Goal: Task Accomplishment & Management: Manage account settings

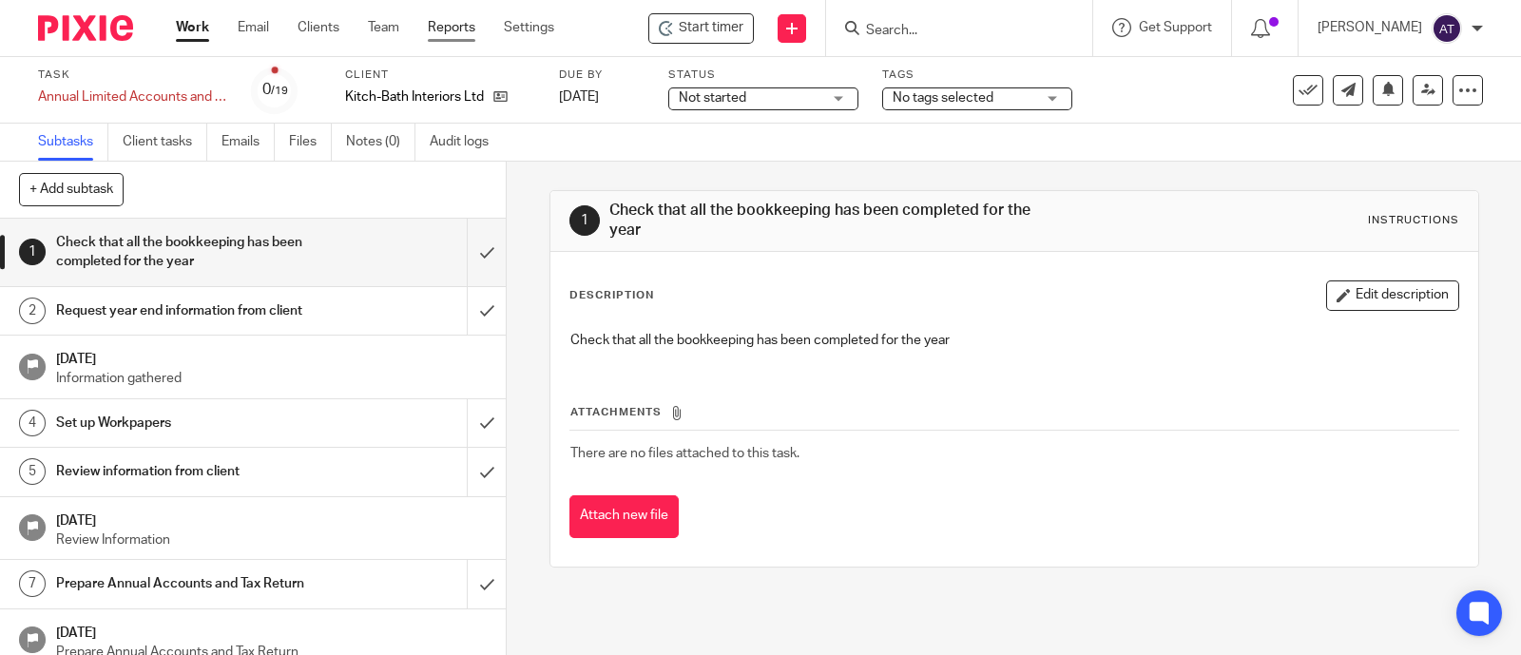
click at [450, 31] on link "Reports" at bounding box center [452, 27] width 48 height 19
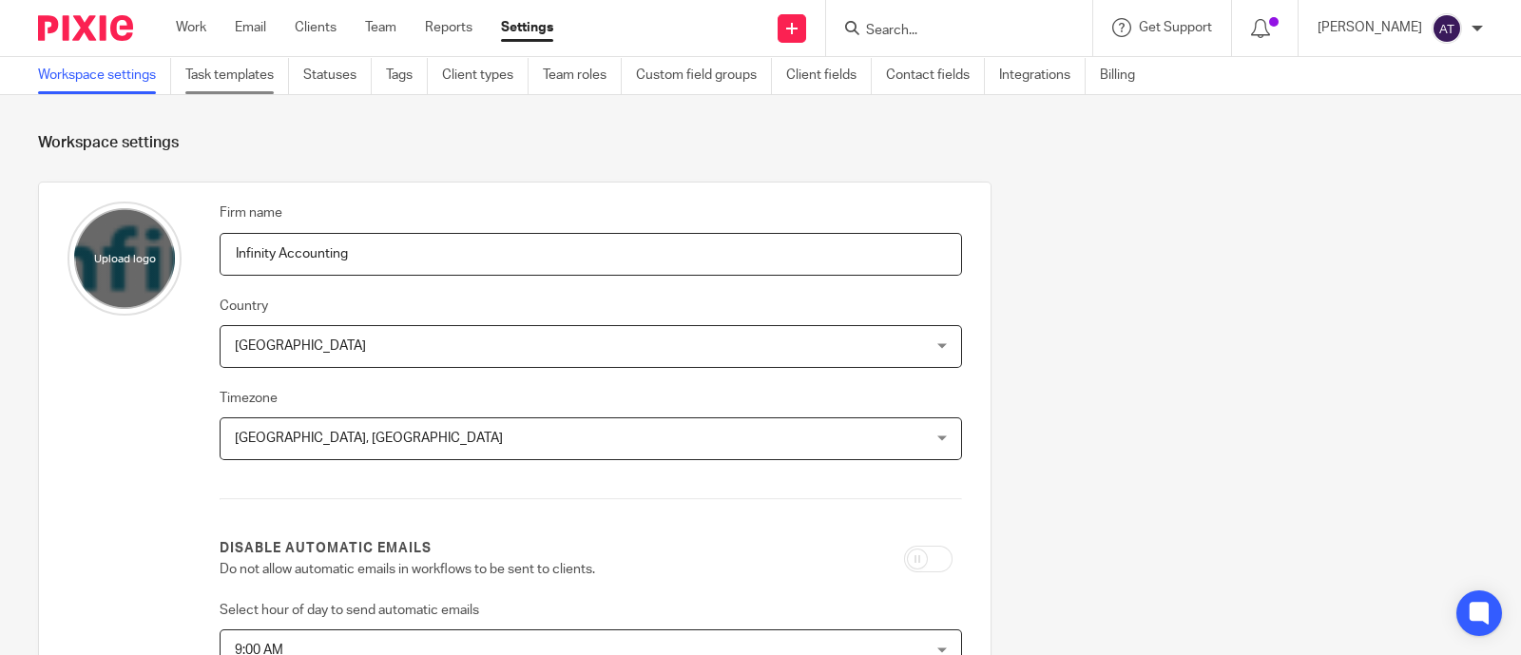
click at [253, 77] on link "Task templates" at bounding box center [237, 75] width 104 height 37
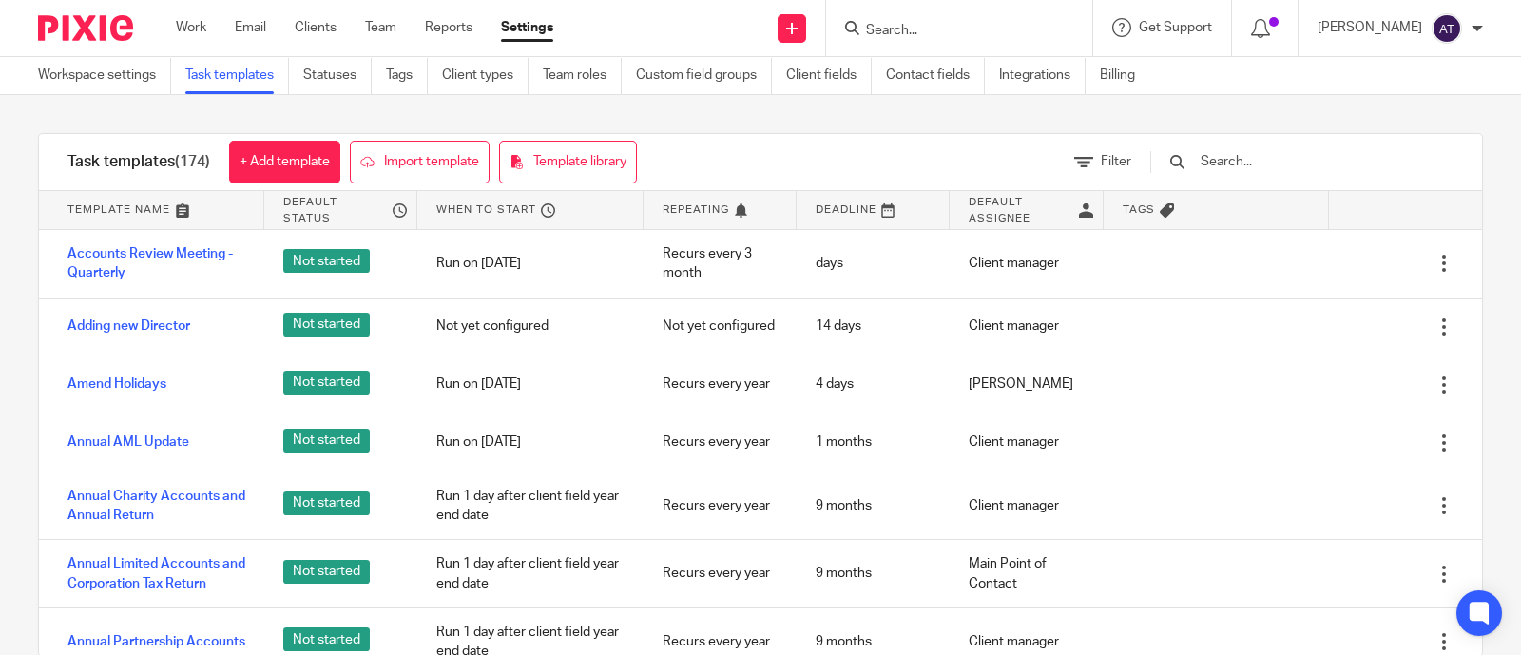
click at [1254, 168] on input "text" at bounding box center [1308, 161] width 221 height 21
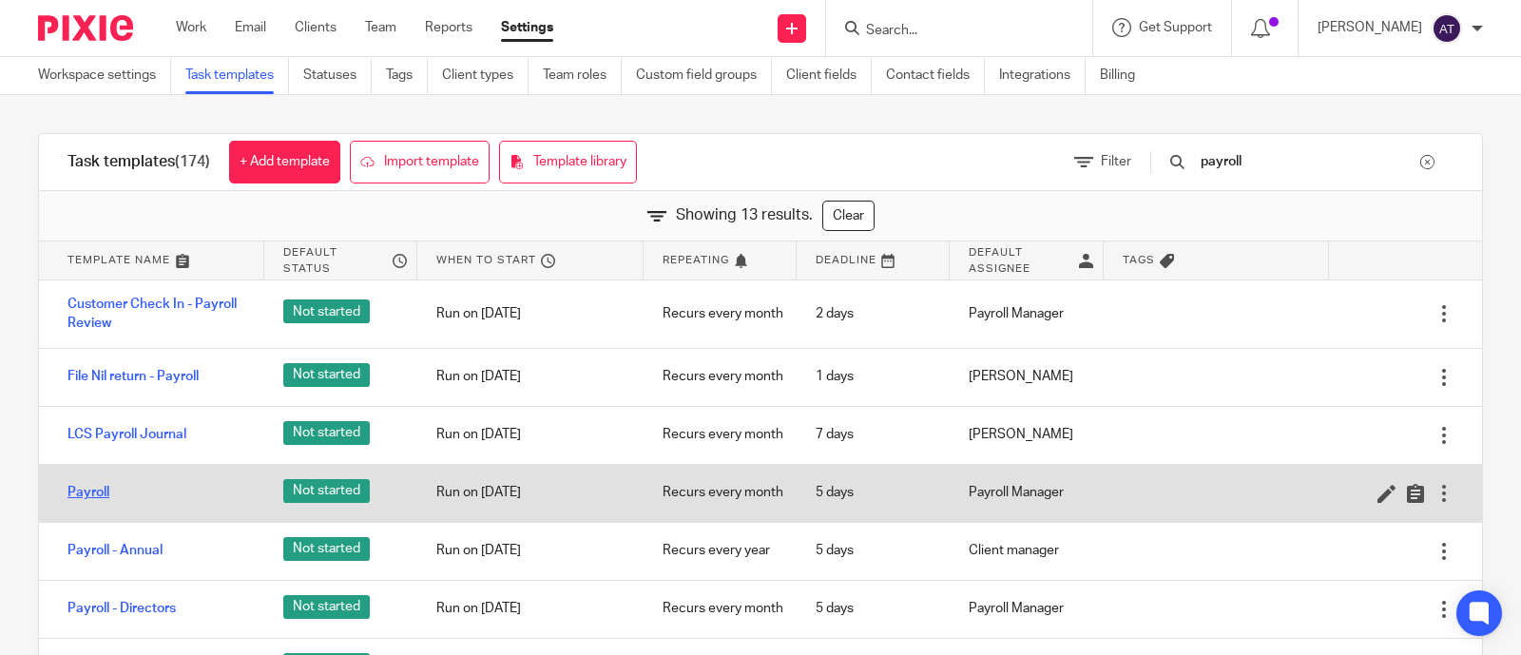
type input "payroll"
click at [85, 494] on link "Payroll" at bounding box center [88, 492] width 42 height 19
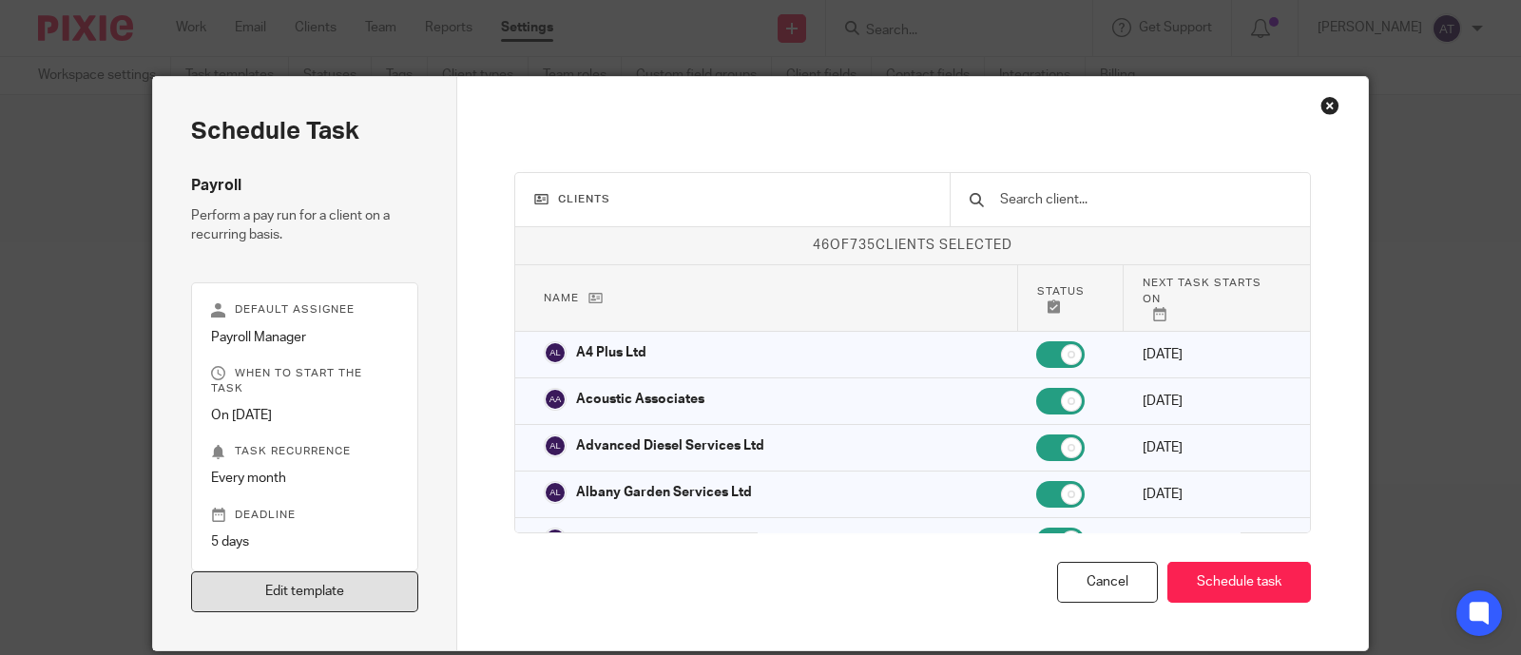
click at [314, 575] on link "Edit template" at bounding box center [304, 591] width 227 height 41
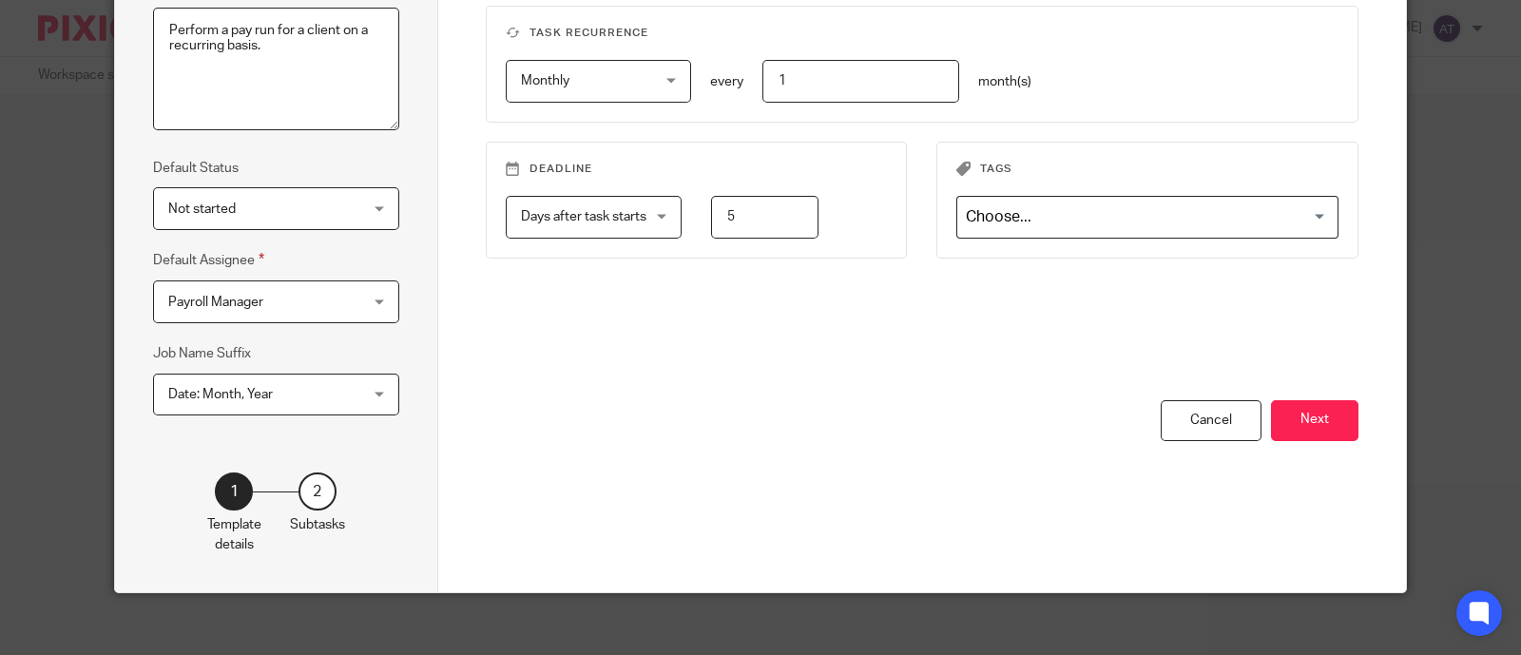
scroll to position [315, 0]
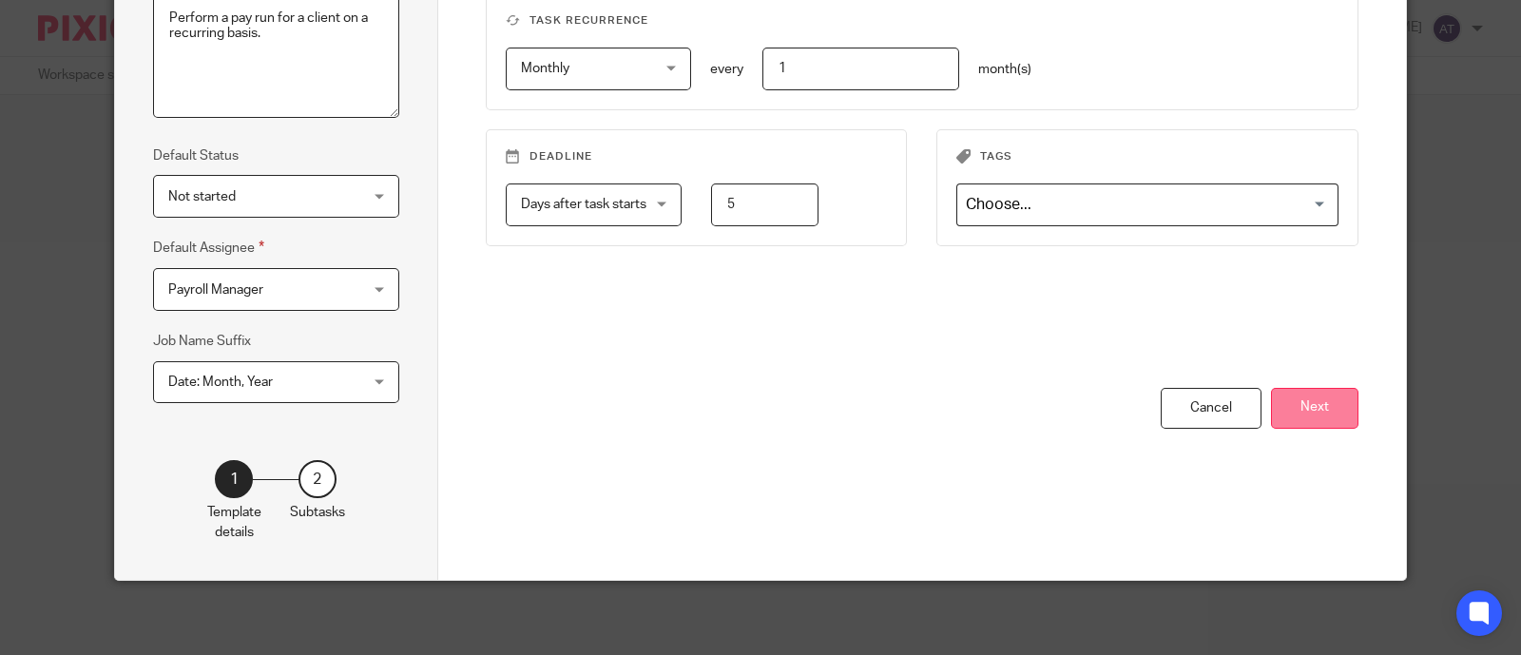
click at [1284, 401] on button "Next" at bounding box center [1314, 408] width 87 height 41
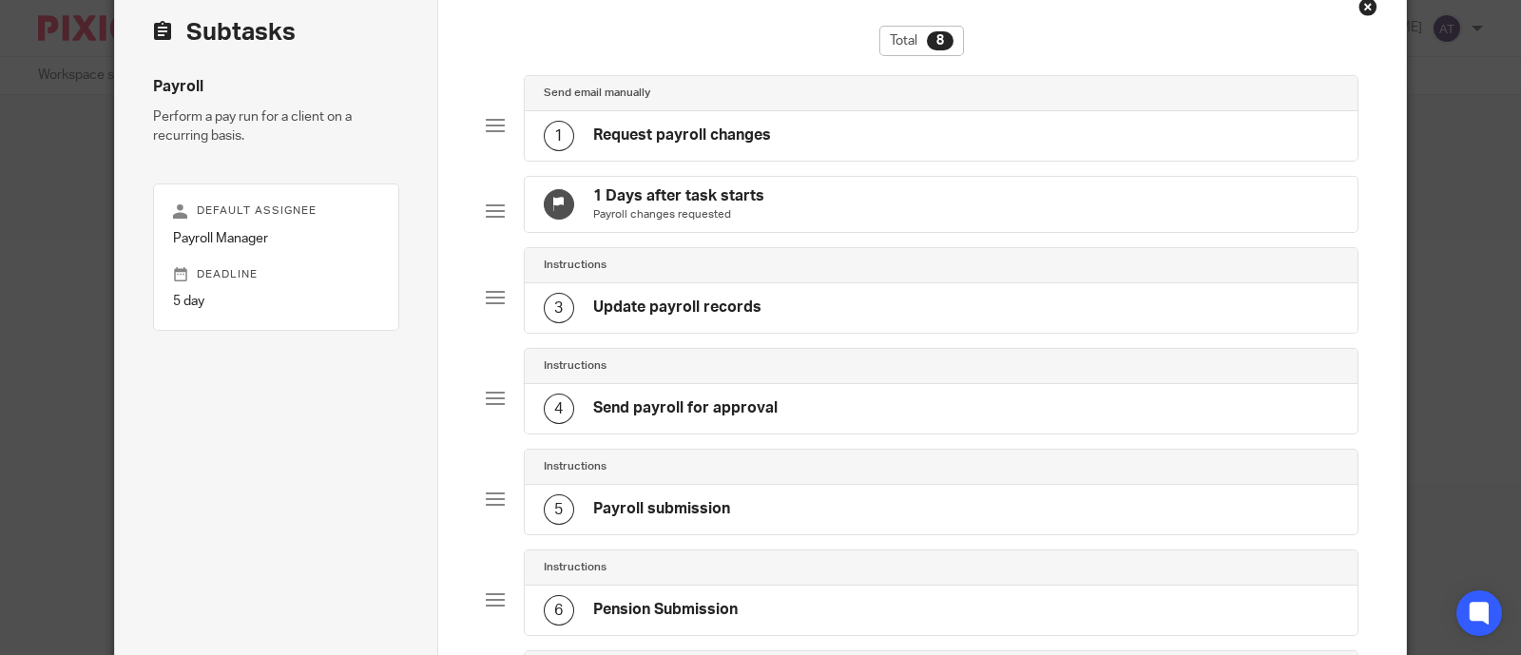
scroll to position [77, 0]
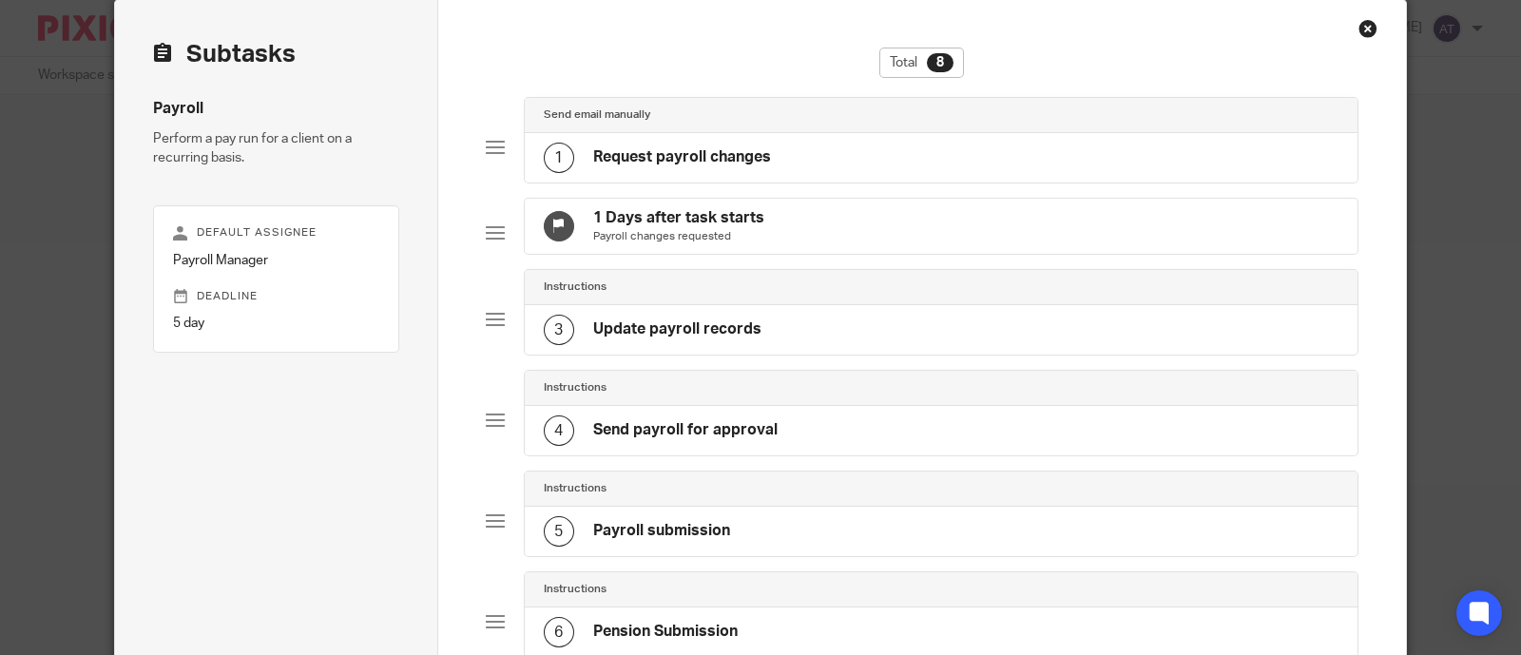
click at [702, 150] on h4 "Request payroll changes" at bounding box center [682, 157] width 178 height 20
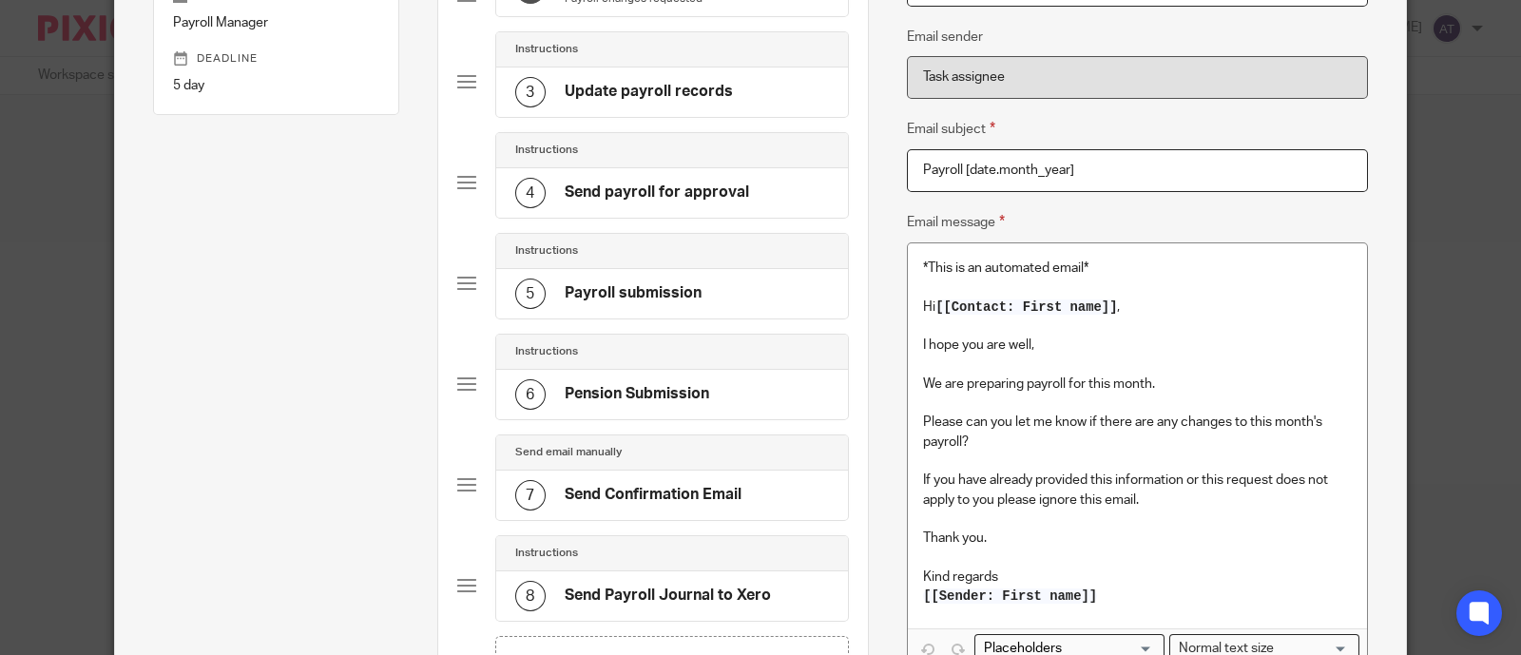
scroll to position [433, 0]
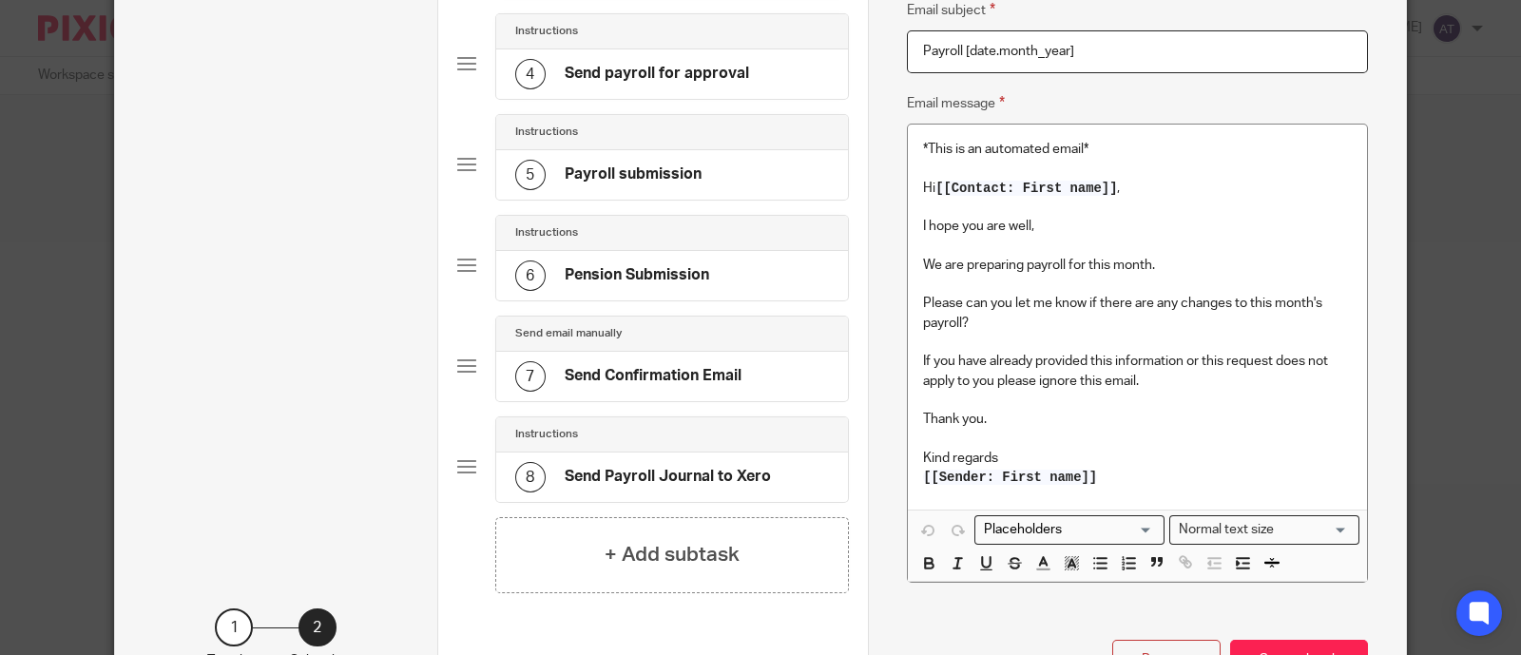
click at [967, 321] on p "Please can you let me know if there are any changes to this month's payroll?" at bounding box center [1137, 313] width 429 height 39
click at [1081, 303] on p "Please can you let me know if there are any changes to this month's payroll?" at bounding box center [1137, 313] width 429 height 39
click at [1006, 325] on p "Please can you let me know either if there are any changes to this month's payr…" at bounding box center [1137, 313] width 429 height 39
drag, startPoint x: 1019, startPoint y: 326, endPoint x: 1006, endPoint y: 311, distance: 19.6
click at [1006, 311] on p "Please can you let me know either if there are any changes to this month's payr…" at bounding box center [1137, 313] width 429 height 39
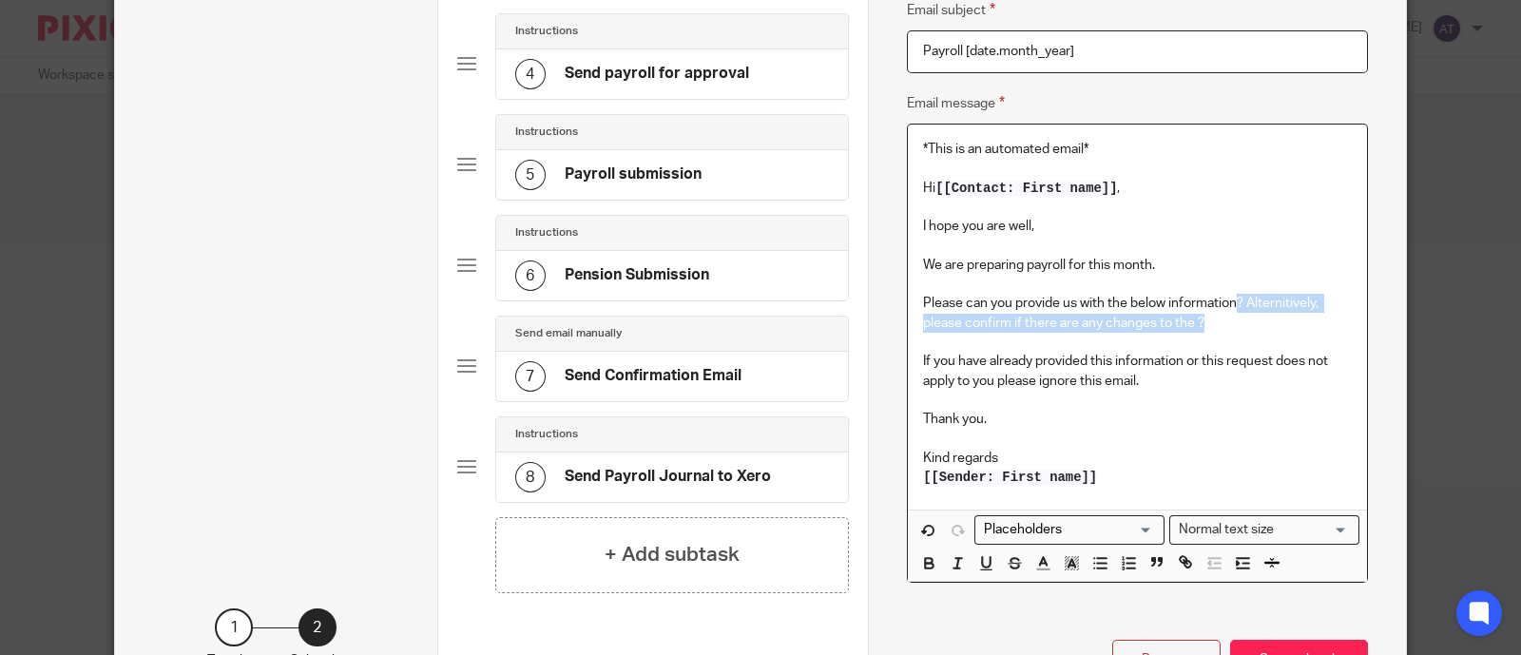
drag, startPoint x: 1203, startPoint y: 320, endPoint x: 1227, endPoint y: 301, distance: 30.4
click at [1227, 301] on p "Please can you provide us with the below information? Alternitively, please con…" at bounding box center [1137, 313] width 429 height 39
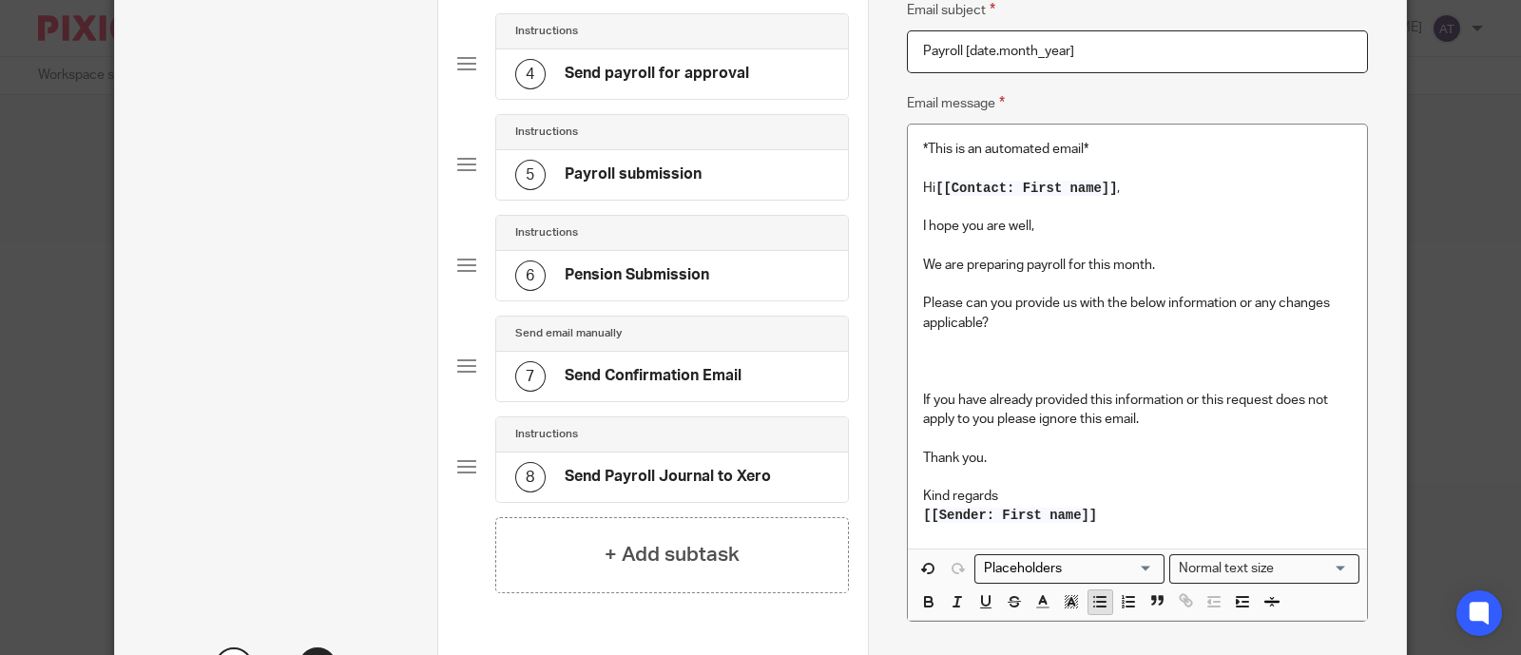
click at [1101, 598] on button "button" at bounding box center [1100, 602] width 24 height 24
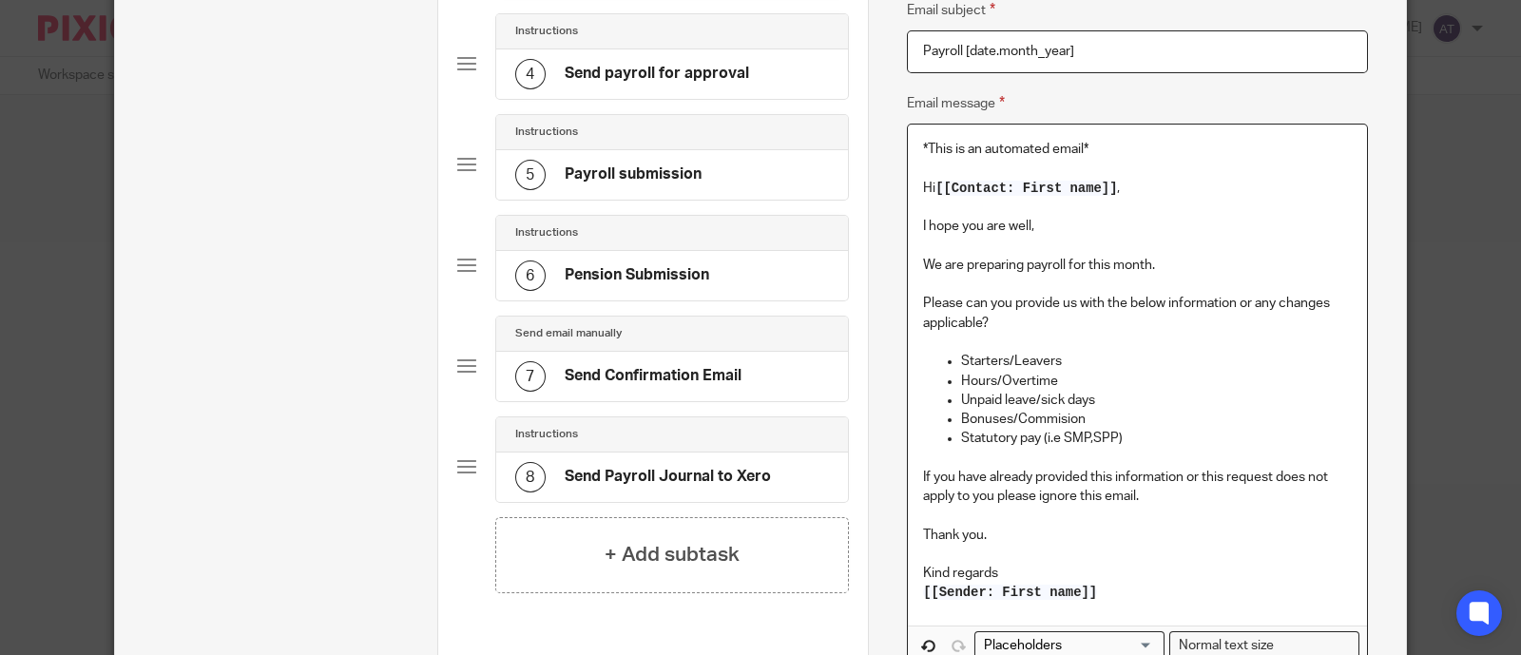
click at [1034, 412] on p "Bonuses/Commision" at bounding box center [1156, 419] width 391 height 19
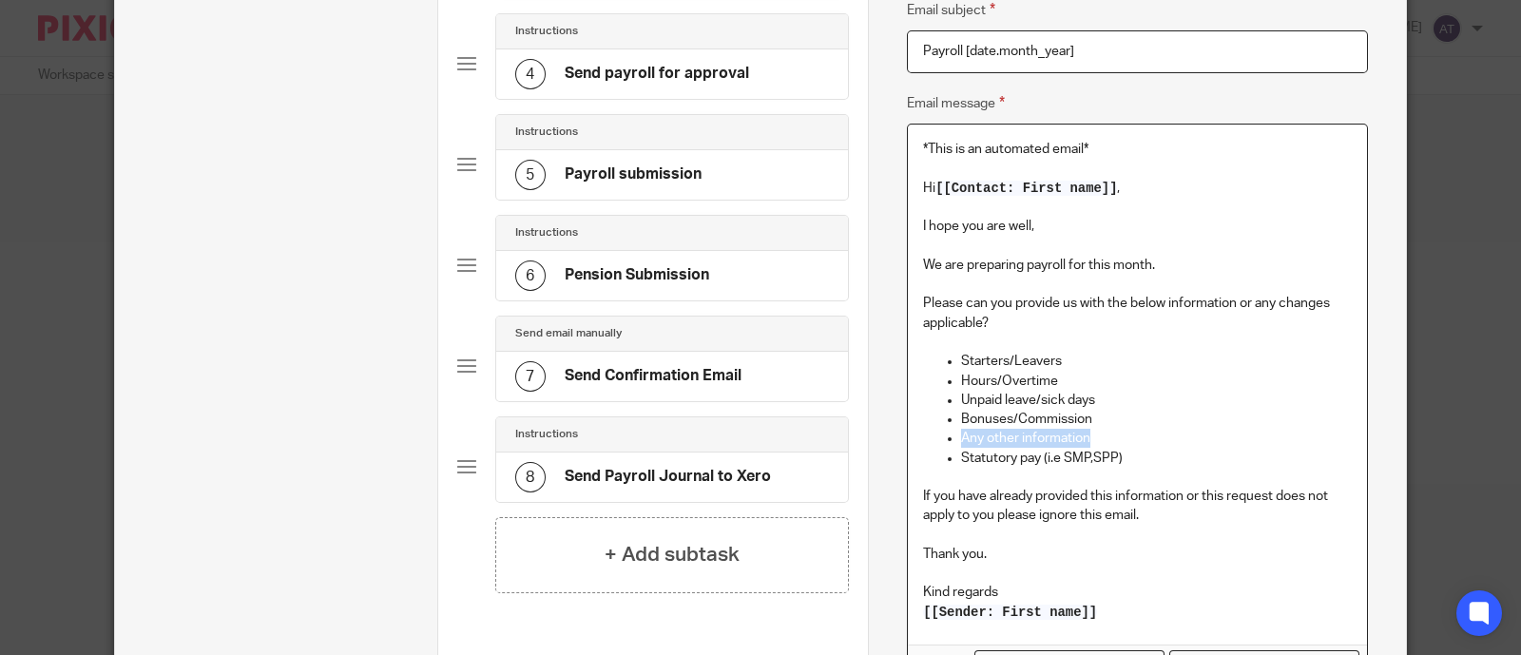
drag, startPoint x: 1097, startPoint y: 434, endPoint x: 950, endPoint y: 434, distance: 146.4
click at [950, 434] on ul "Starters/Leavers Hours/Overtime Unpaid leave/sick days Bonuses/Commission Any o…" at bounding box center [1137, 410] width 429 height 116
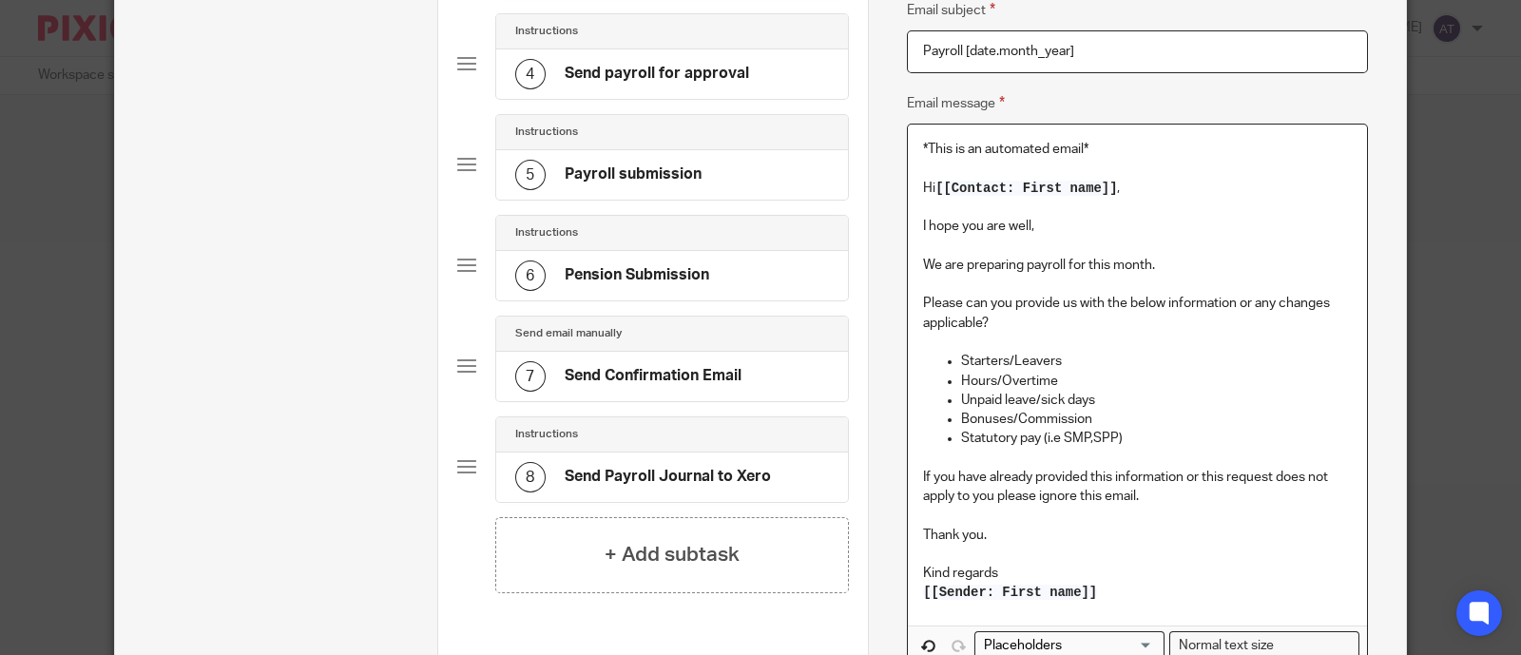
click at [1126, 436] on p "Statutory pay (i.e SMP,SPP)" at bounding box center [1156, 438] width 391 height 19
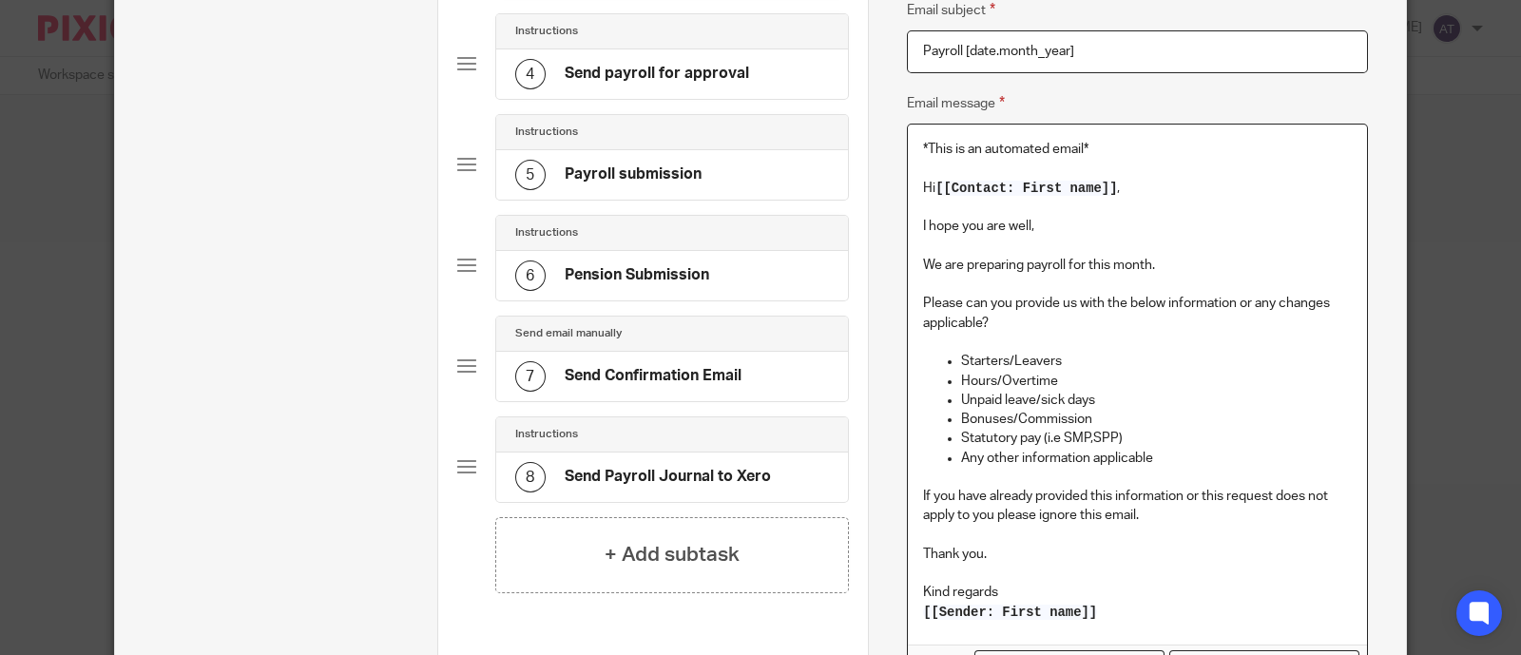
click at [1155, 517] on p "If you have already provided this information or this request does not apply to…" at bounding box center [1137, 506] width 429 height 39
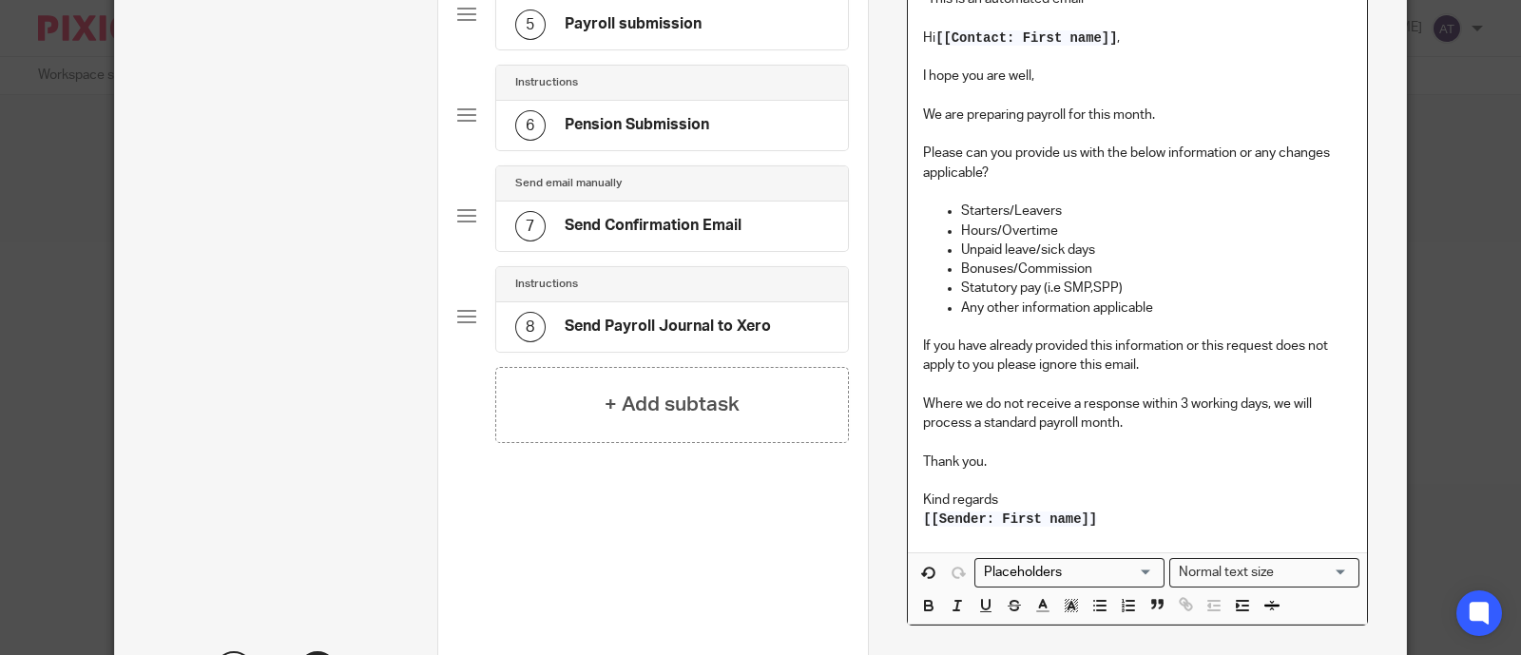
scroll to position [181, 0]
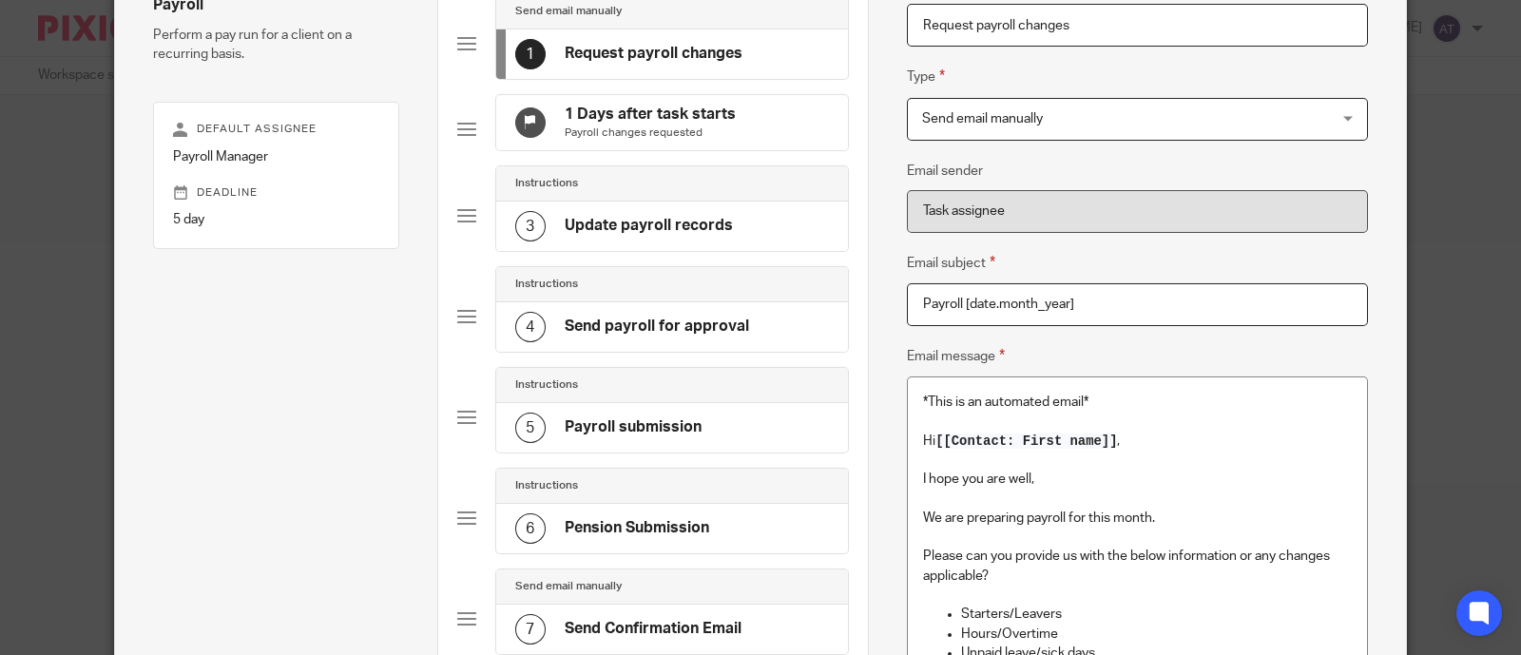
click at [1080, 123] on span "Send email manually" at bounding box center [1099, 119] width 355 height 40
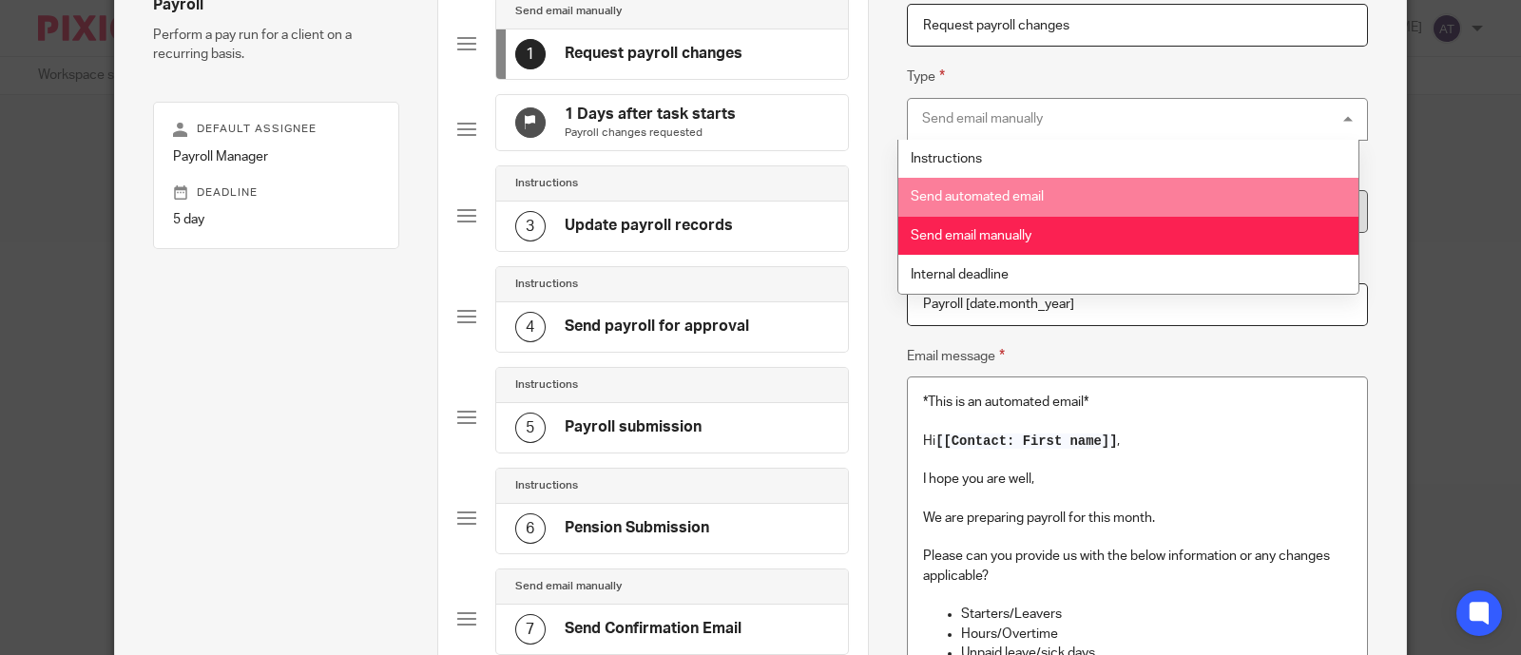
click at [1054, 211] on li "Send automated email" at bounding box center [1127, 197] width 459 height 39
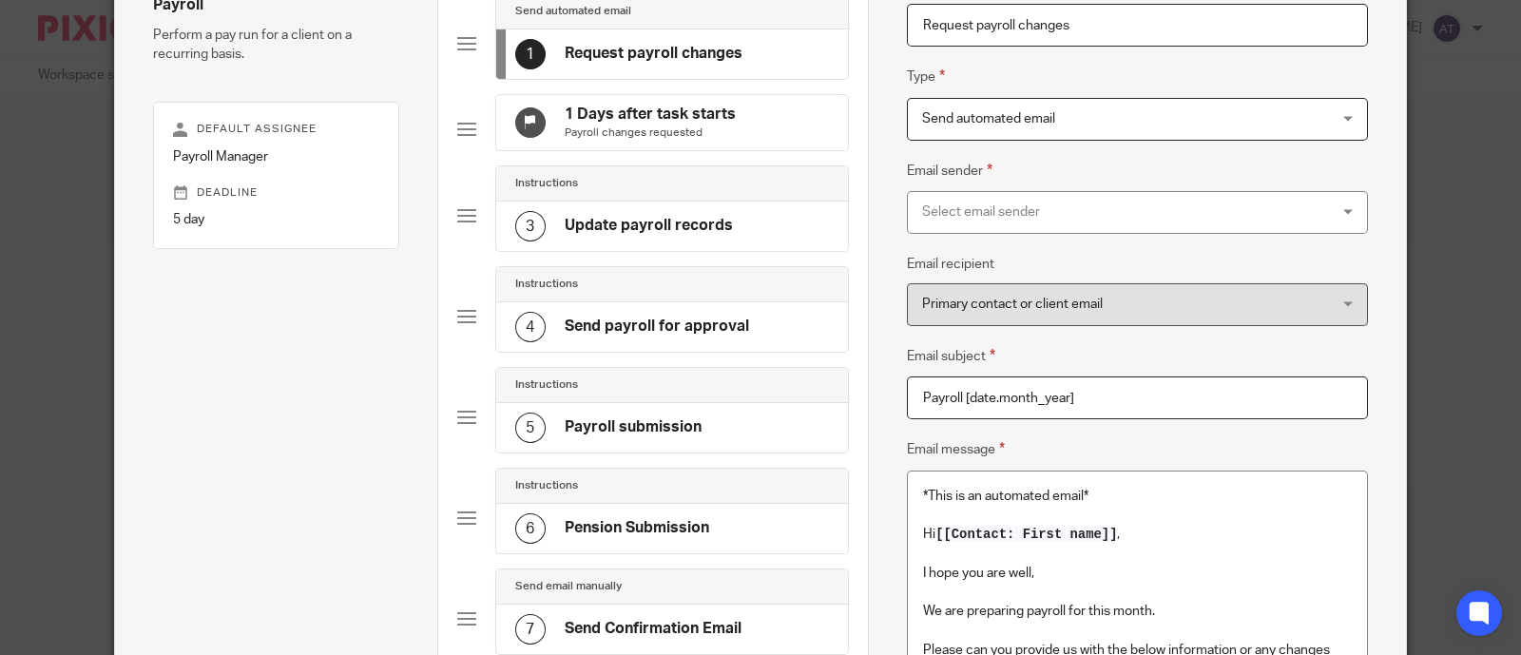
click at [999, 214] on div "Select email sender" at bounding box center [1099, 212] width 355 height 40
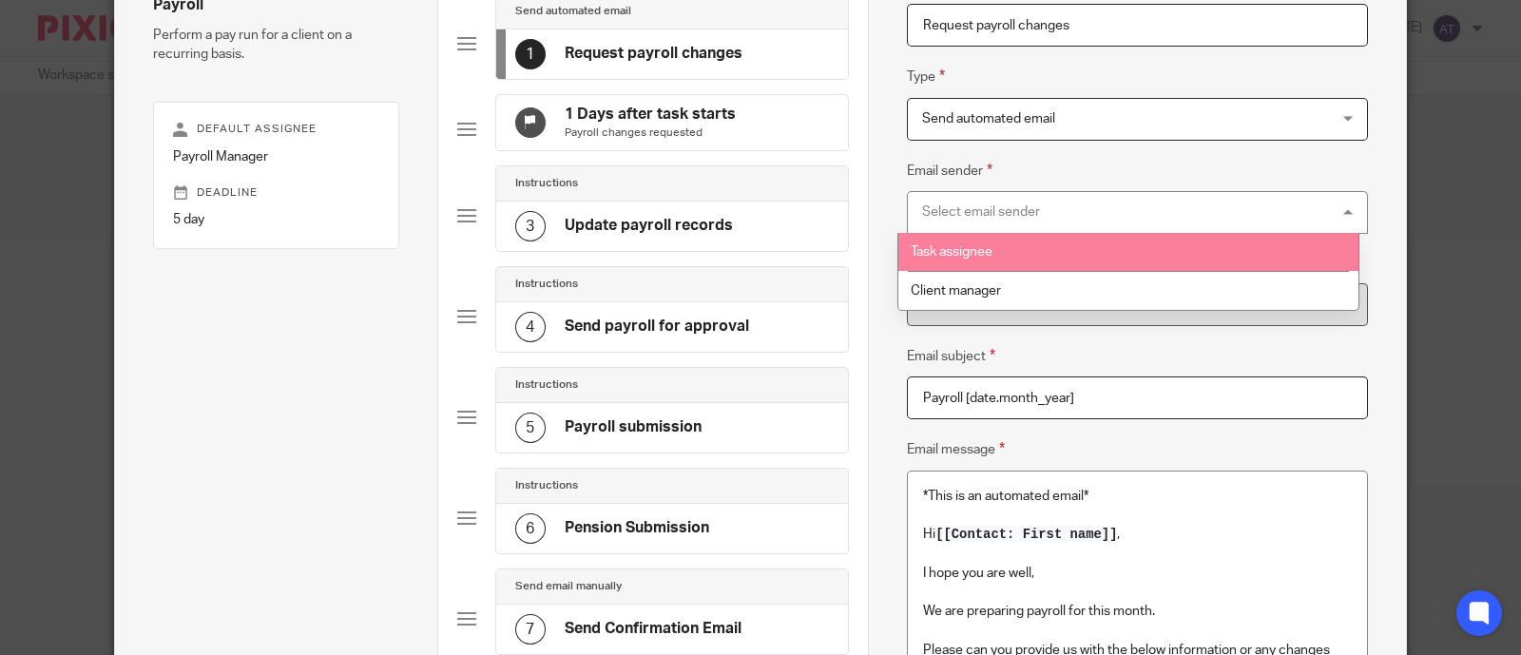
click at [1017, 244] on li "Task assignee" at bounding box center [1127, 252] width 459 height 39
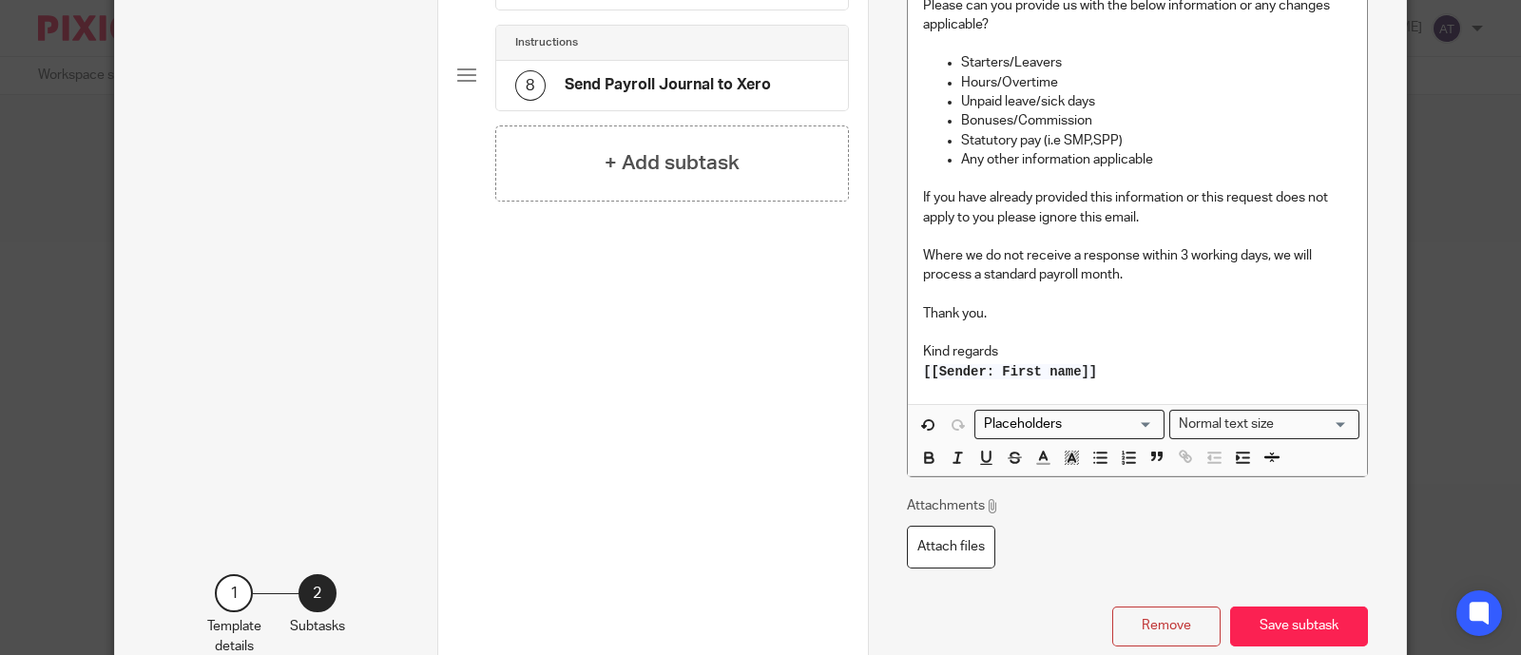
scroll to position [893, 0]
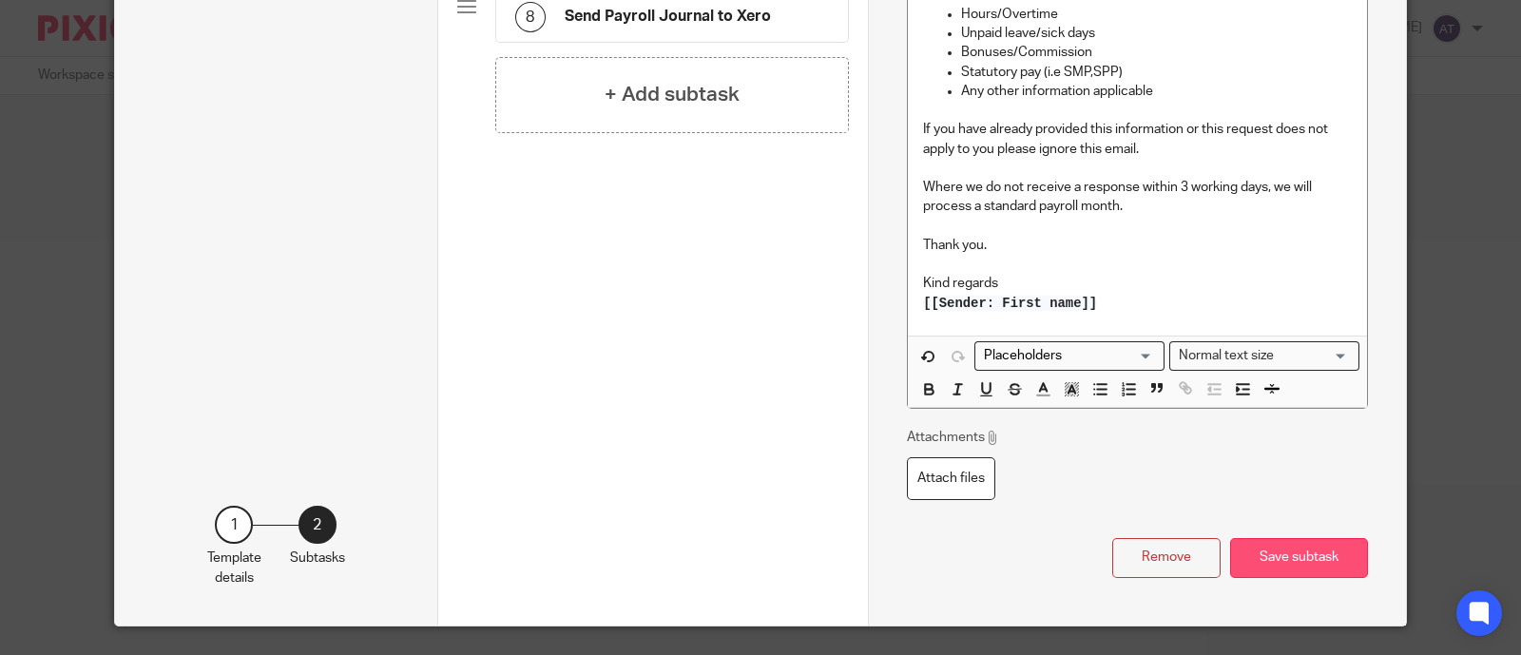
click at [1288, 548] on button "Save subtask" at bounding box center [1299, 558] width 138 height 41
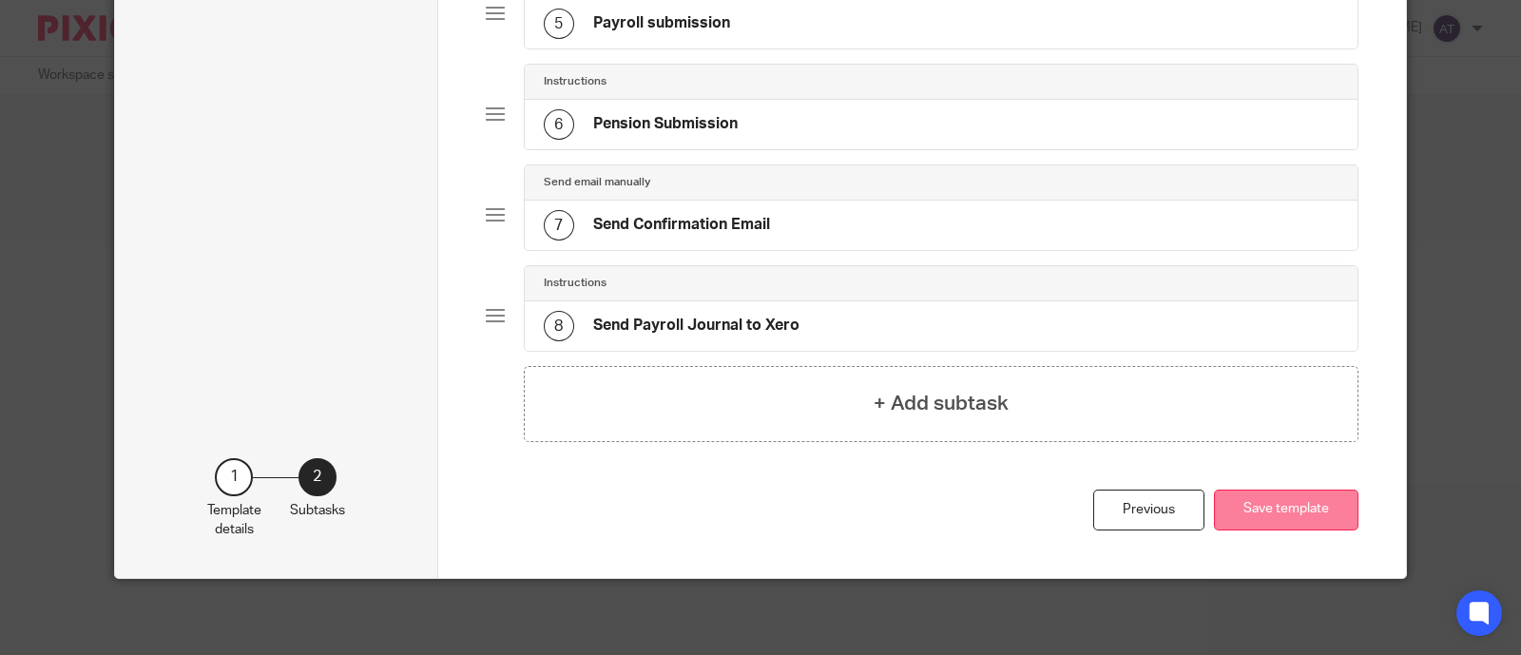
click at [1284, 522] on button "Save template" at bounding box center [1286, 509] width 144 height 41
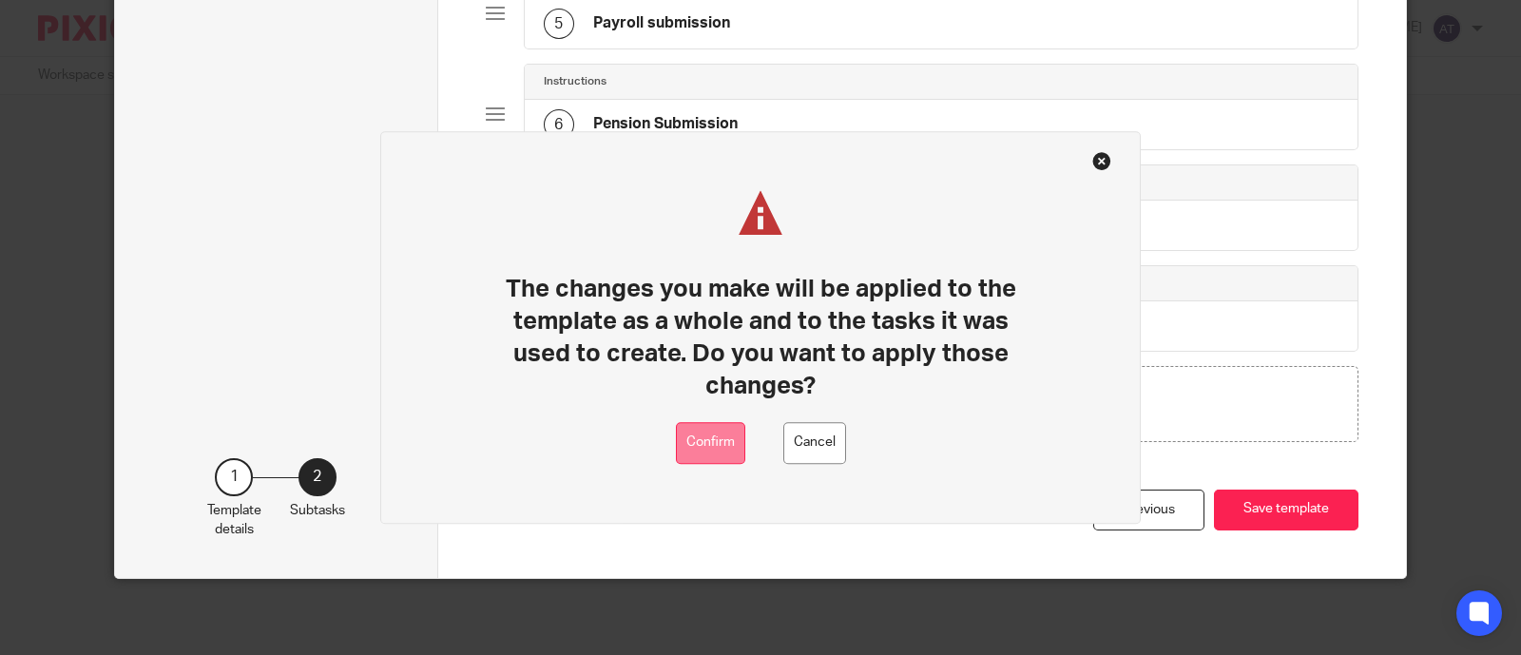
click at [711, 448] on button "Confirm" at bounding box center [710, 443] width 69 height 43
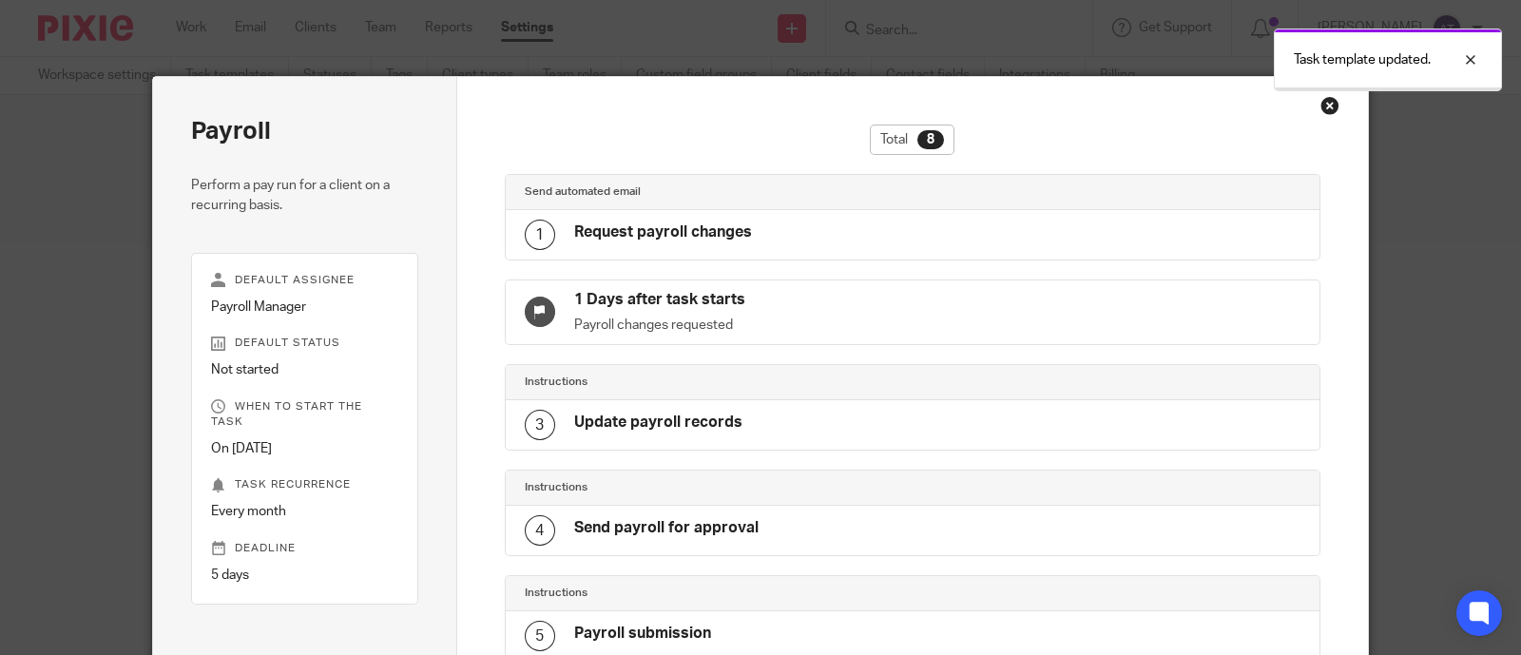
scroll to position [509, 0]
